Goal: Task Accomplishment & Management: Use online tool/utility

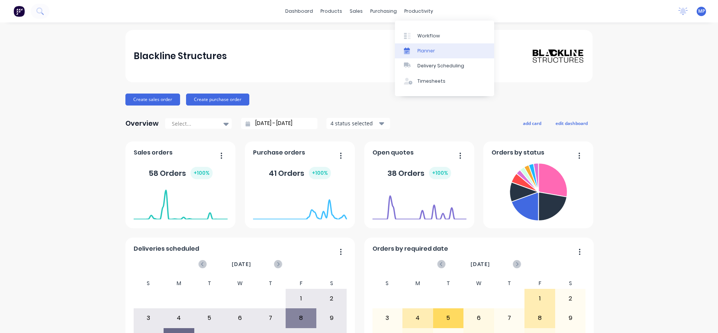
click at [421, 50] on div "Planner" at bounding box center [426, 51] width 18 height 7
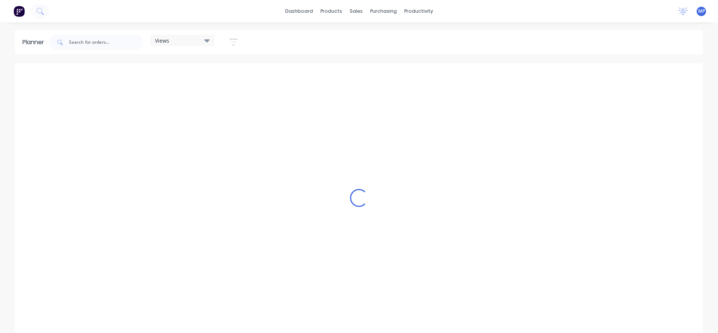
scroll to position [0, 120]
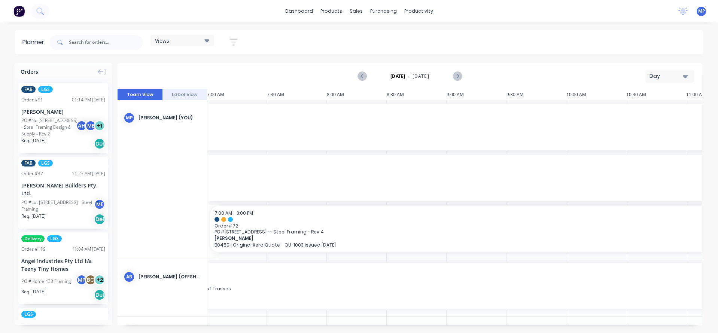
click at [44, 128] on div "PO #No.[STREET_ADDRESS] - Steel Framing Design & Supply - Rev 2" at bounding box center [49, 127] width 57 height 20
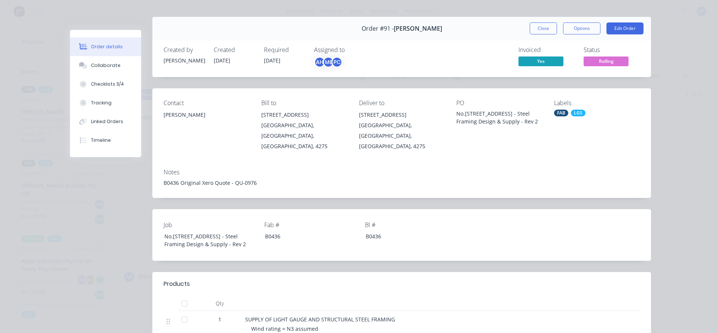
scroll to position [0, 0]
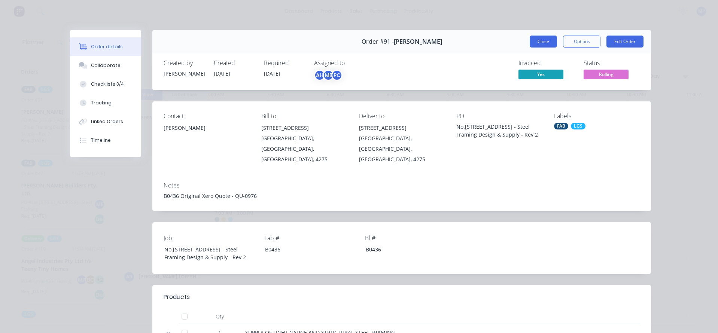
click at [547, 43] on button "Close" at bounding box center [542, 42] width 27 height 12
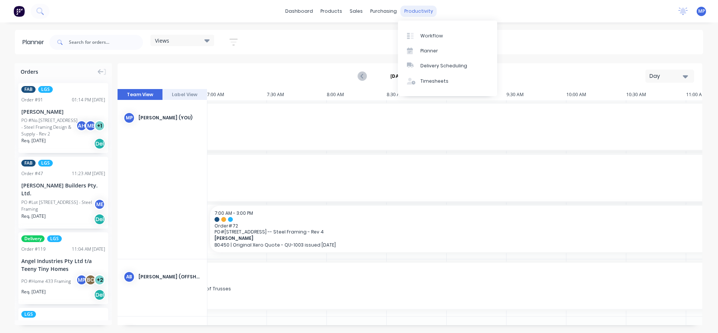
click at [410, 10] on div "productivity" at bounding box center [418, 11] width 36 height 11
click at [429, 53] on div "Planner" at bounding box center [429, 51] width 18 height 7
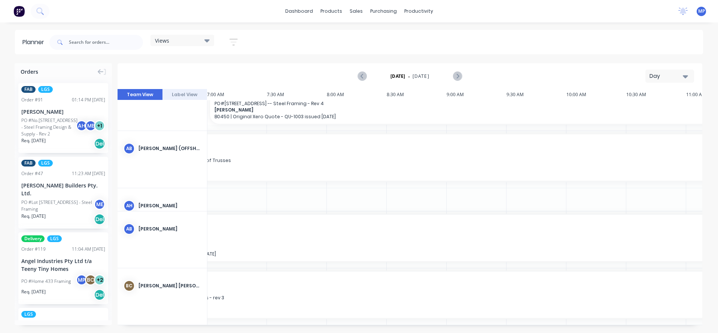
scroll to position [137, 120]
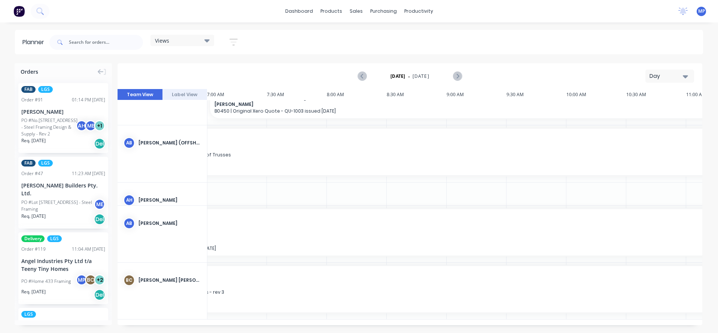
click at [686, 74] on icon "button" at bounding box center [684, 76] width 5 height 8
click at [633, 109] on div "Week" at bounding box center [656, 111] width 74 height 15
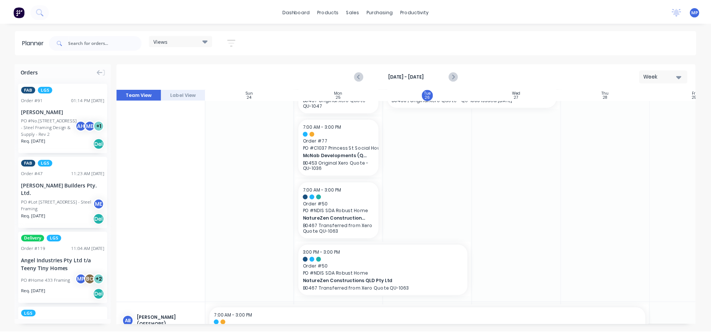
scroll to position [150, 0]
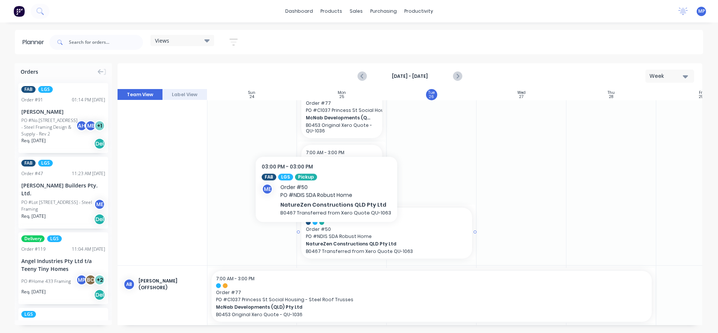
drag, startPoint x: 323, startPoint y: 217, endPoint x: 324, endPoint y: 234, distance: 17.2
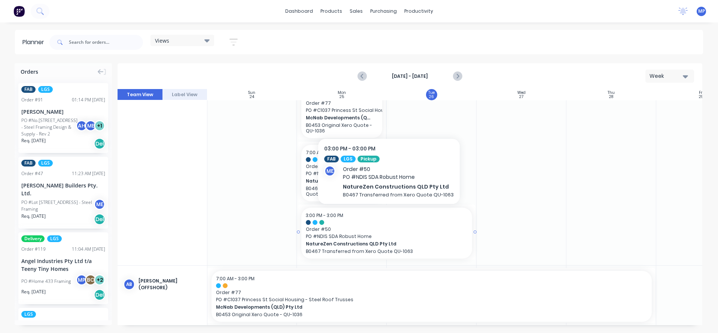
drag, startPoint x: 324, startPoint y: 234, endPoint x: 321, endPoint y: 248, distance: 14.6
drag, startPoint x: 321, startPoint y: 248, endPoint x: 314, endPoint y: 248, distance: 6.7
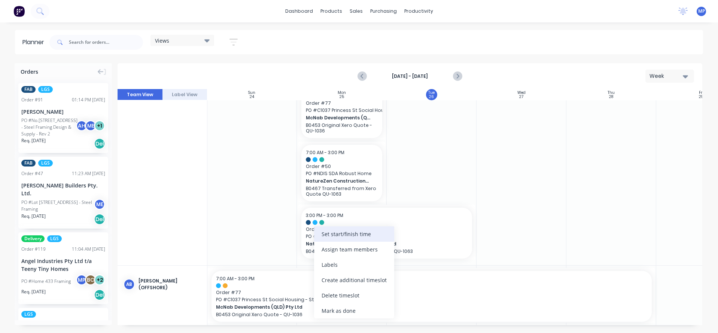
click at [369, 233] on div "Set start/finish time" at bounding box center [354, 233] width 80 height 15
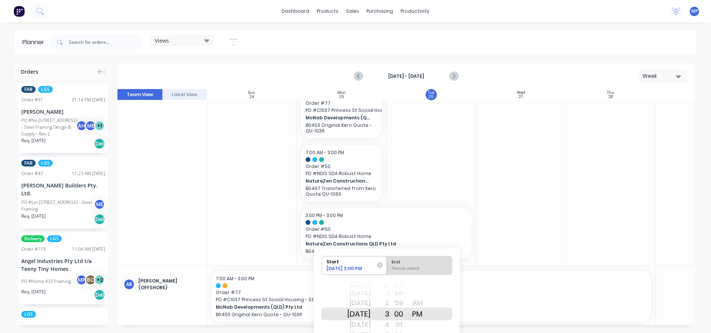
click at [368, 313] on div "[DATE]" at bounding box center [359, 314] width 24 height 13
click at [425, 263] on div "End" at bounding box center [419, 260] width 61 height 9
click at [387, 263] on input "End Please select" at bounding box center [387, 265] width 0 height 18
radio input "true"
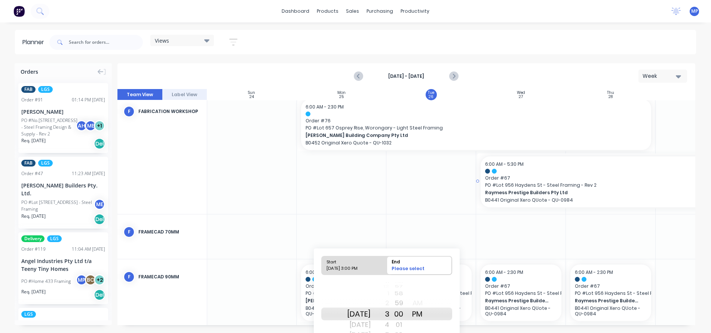
scroll to position [935, 0]
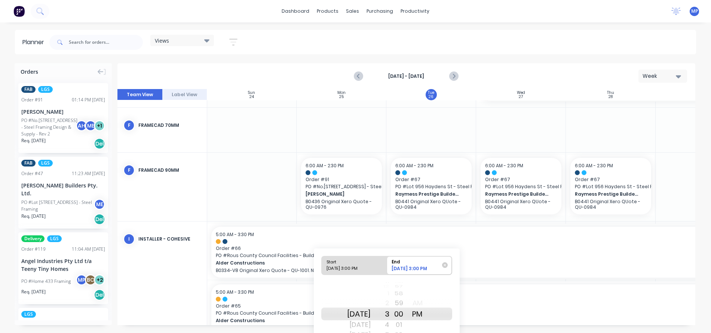
drag, startPoint x: 455, startPoint y: 297, endPoint x: 454, endPoint y: 286, distance: 11.2
click at [454, 286] on div "Start [DATE] 3:00 PM End [DATE] 3:00 PM [DATE] [DATE] [DATE] [DATE] [DATE] [DAT…" at bounding box center [387, 311] width 146 height 127
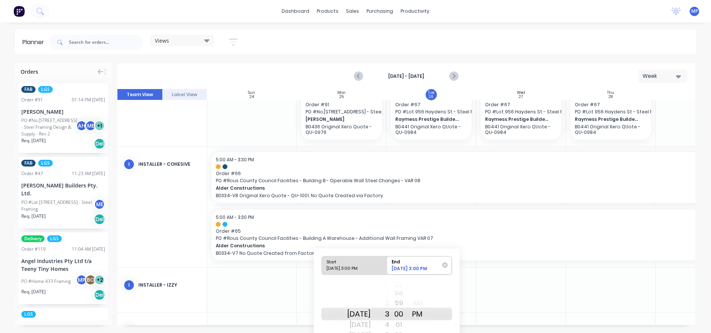
scroll to position [42, 0]
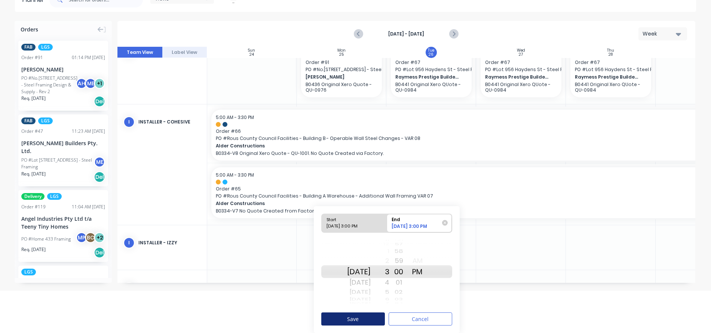
click at [364, 318] on button "Save" at bounding box center [353, 318] width 64 height 13
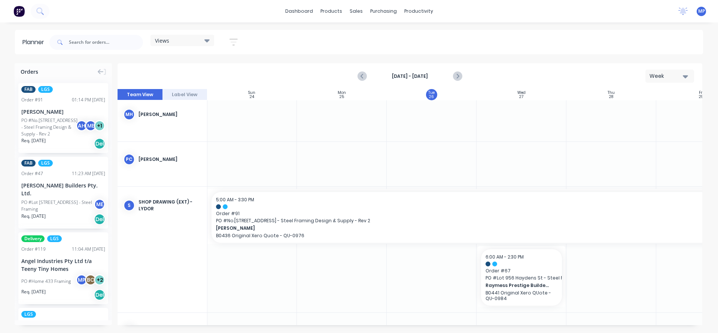
scroll to position [1384, 0]
